Goal: Navigation & Orientation: Find specific page/section

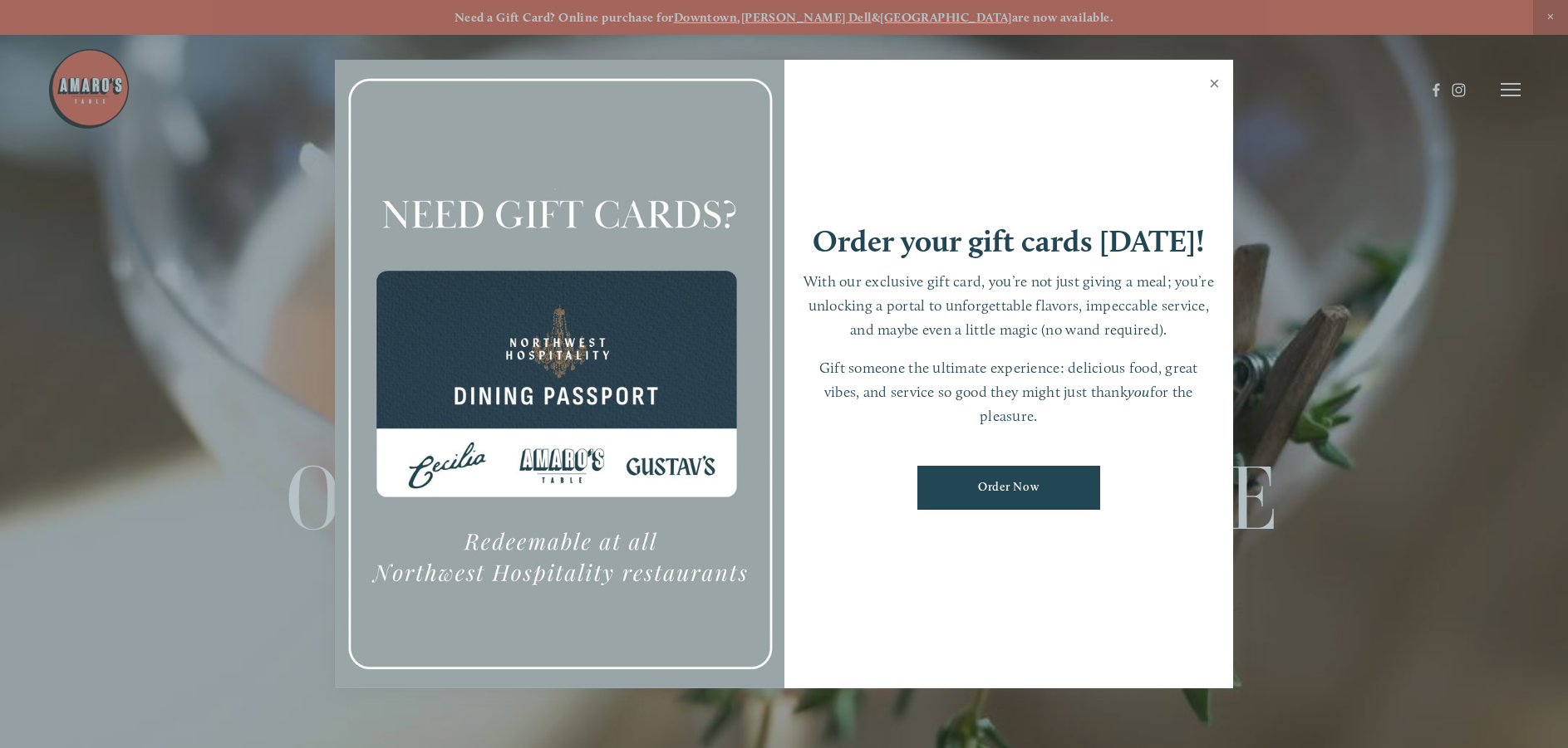
click at [1213, 87] on link "Close" at bounding box center [1214, 86] width 33 height 46
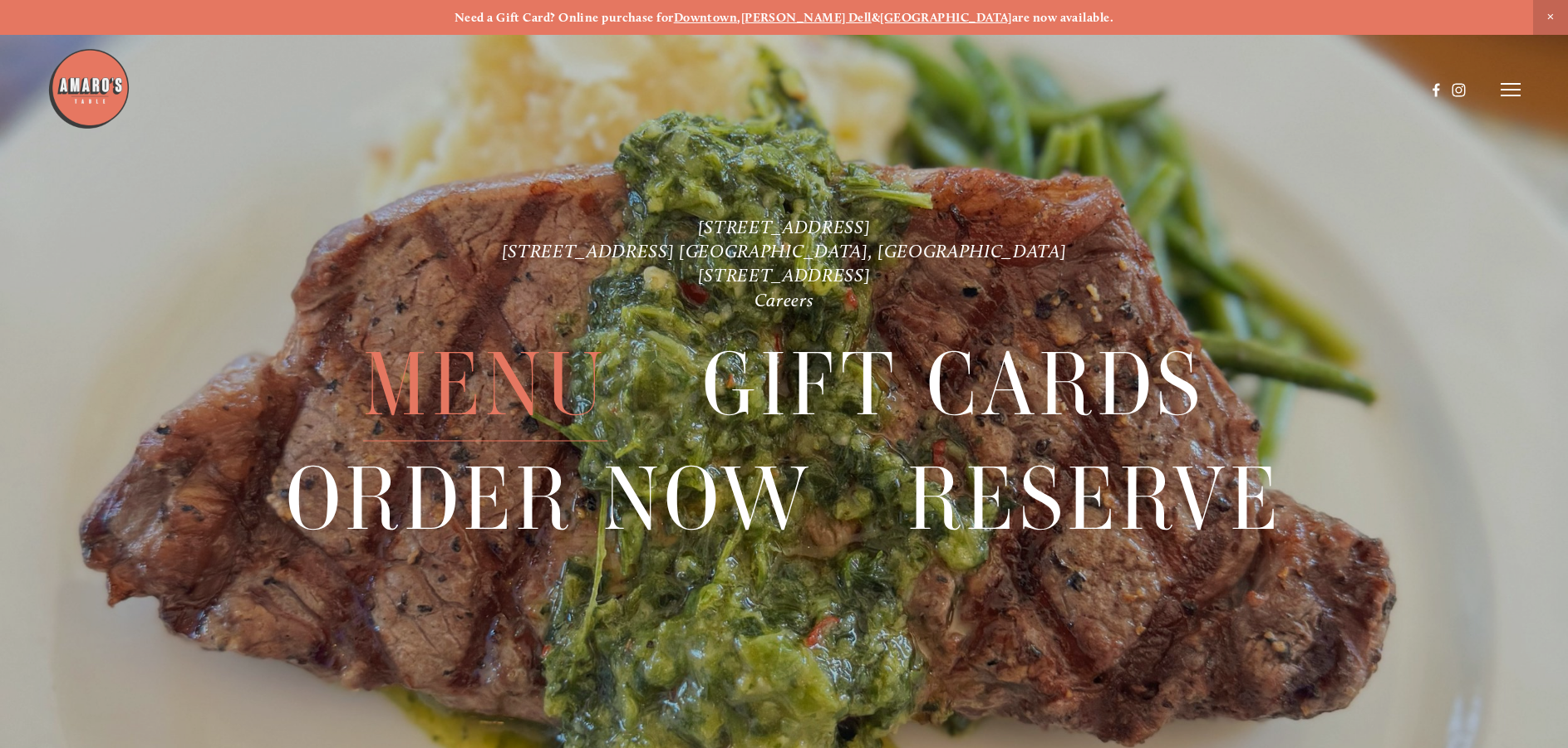
click at [494, 391] on span "Menu" at bounding box center [485, 383] width 244 height 114
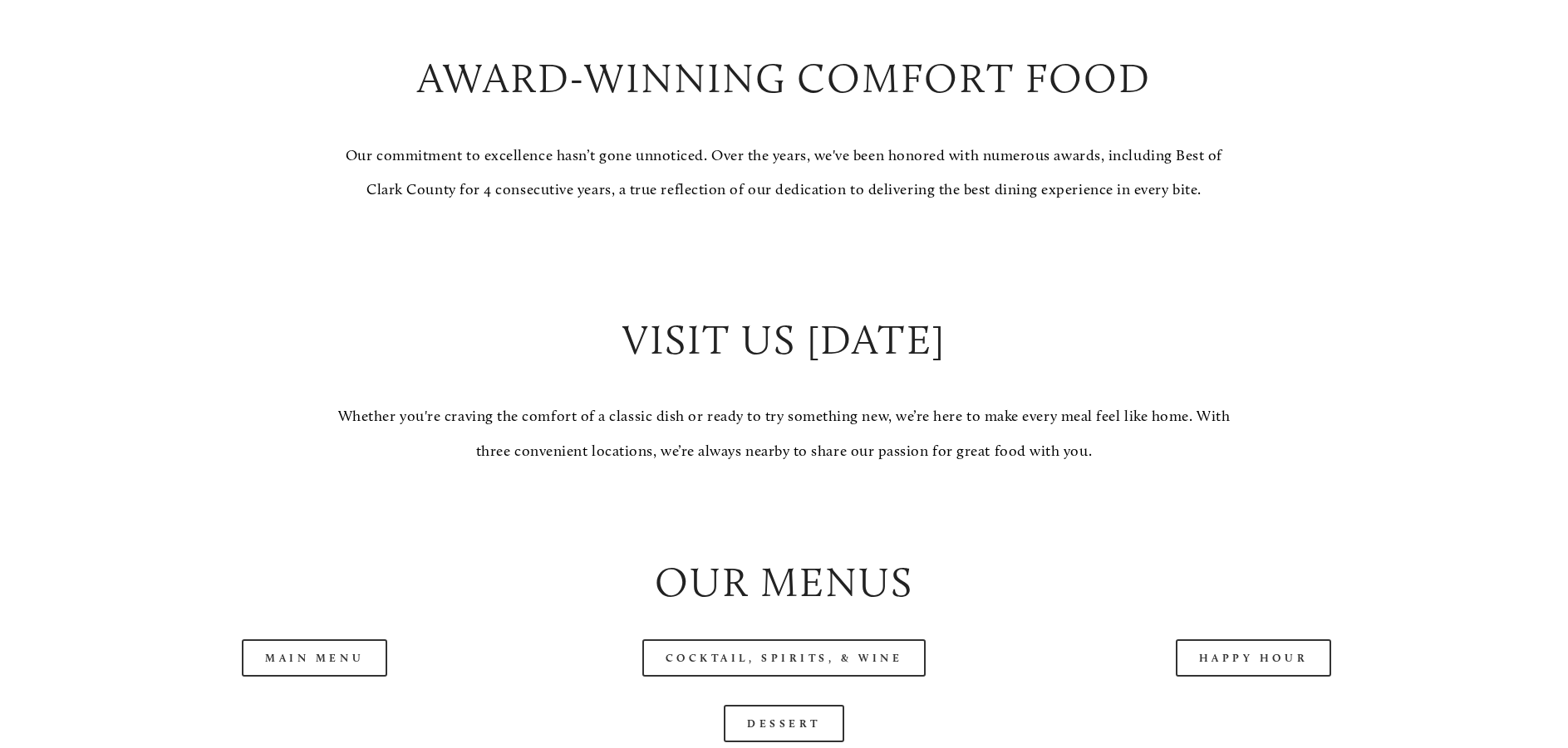
scroll to position [1744, 0]
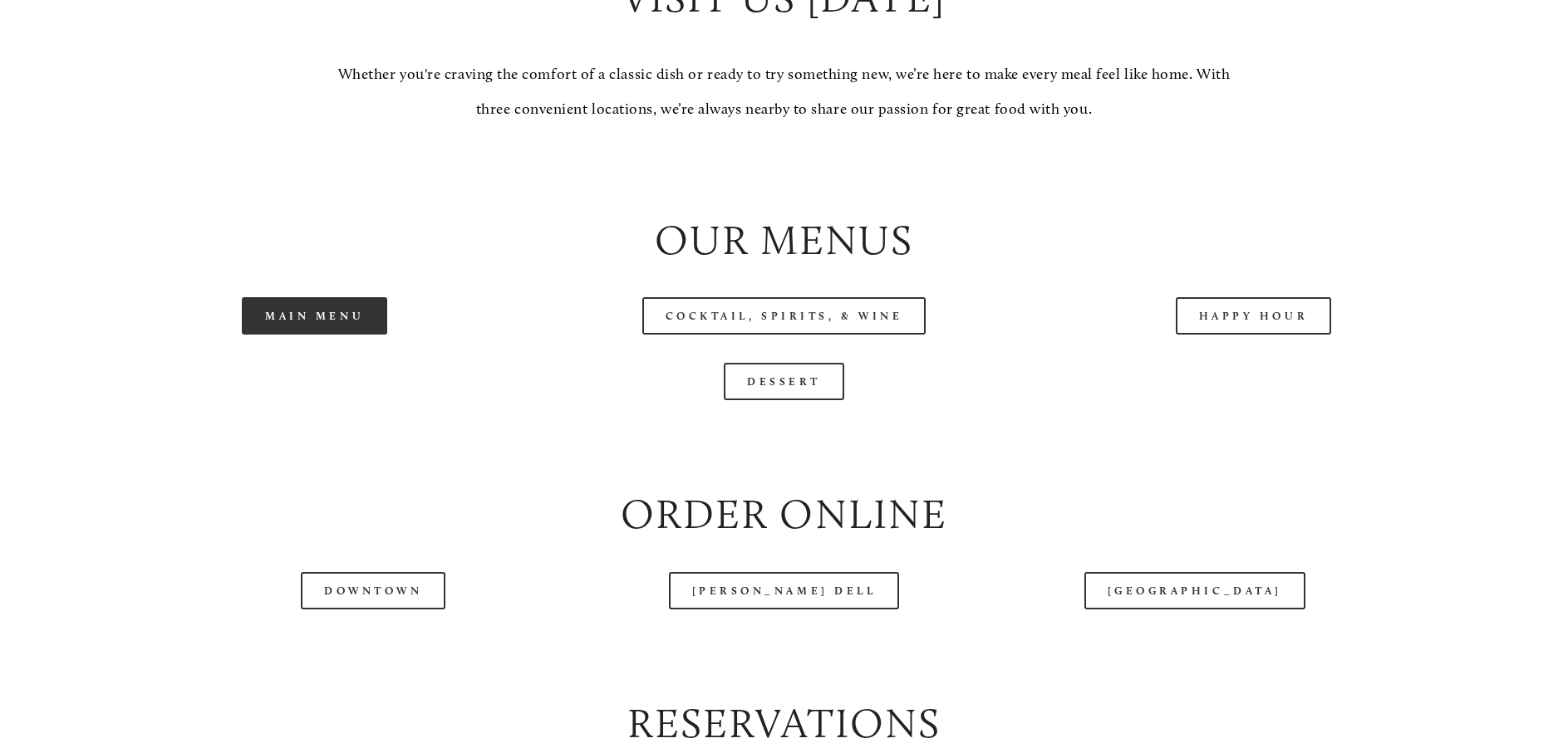
click at [317, 335] on link "Main Menu" at bounding box center [314, 316] width 146 height 38
click at [1238, 335] on link "Happy Hour" at bounding box center [1254, 316] width 156 height 38
